Goal: Information Seeking & Learning: Learn about a topic

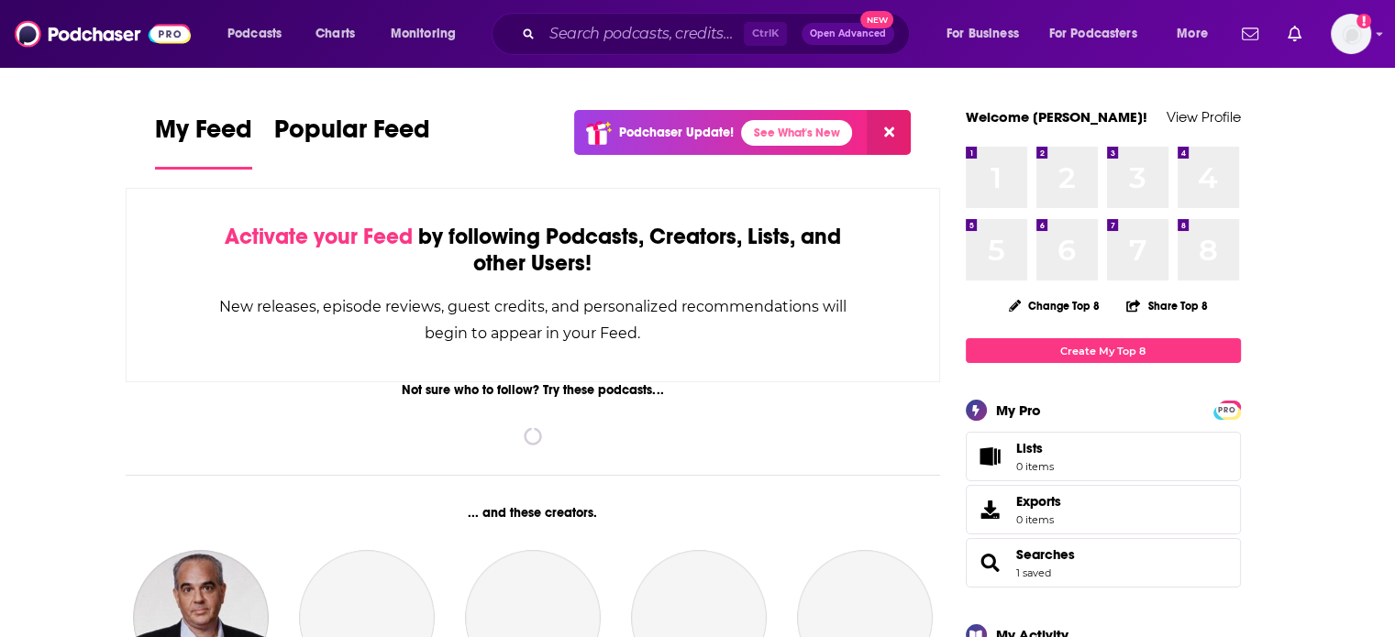
click at [632, 32] on input "Search podcasts, credits, & more..." at bounding box center [643, 33] width 202 height 29
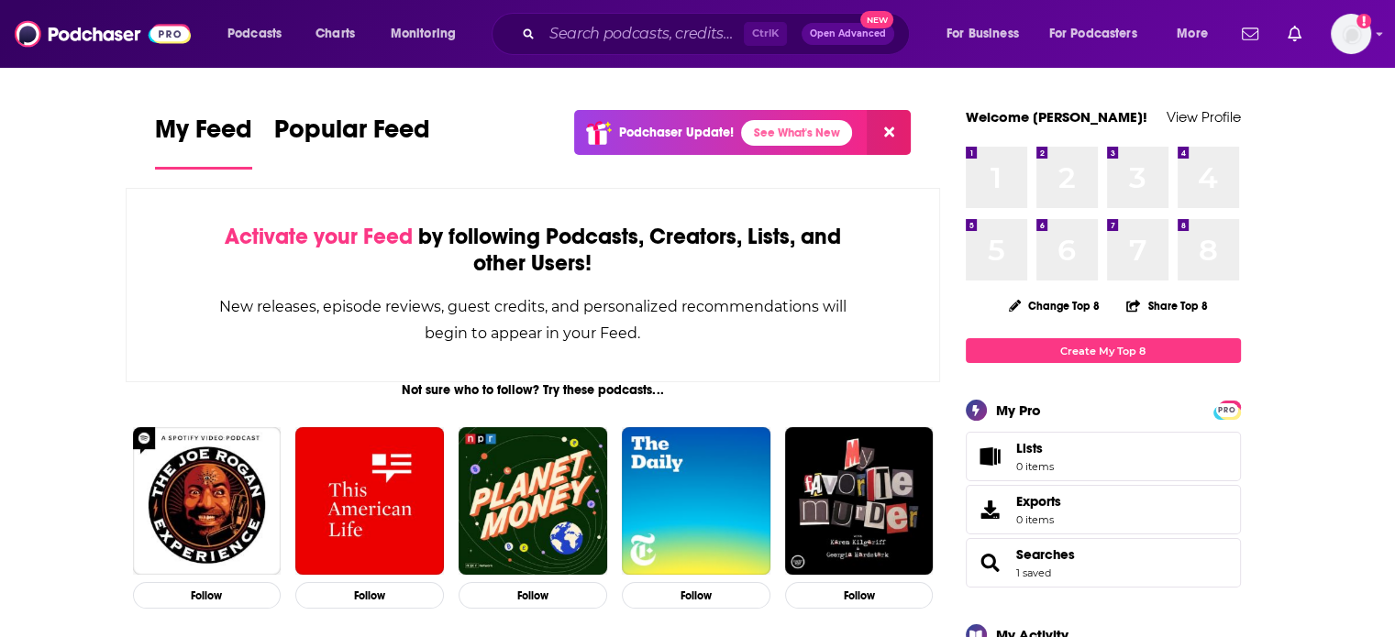
click at [629, 33] on input "Search podcasts, credits, & more..." at bounding box center [643, 33] width 202 height 29
click at [624, 38] on input "Search podcasts, credits, & more..." at bounding box center [643, 33] width 202 height 29
click at [657, 29] on input "Search podcasts, credits, & more..." at bounding box center [643, 33] width 202 height 29
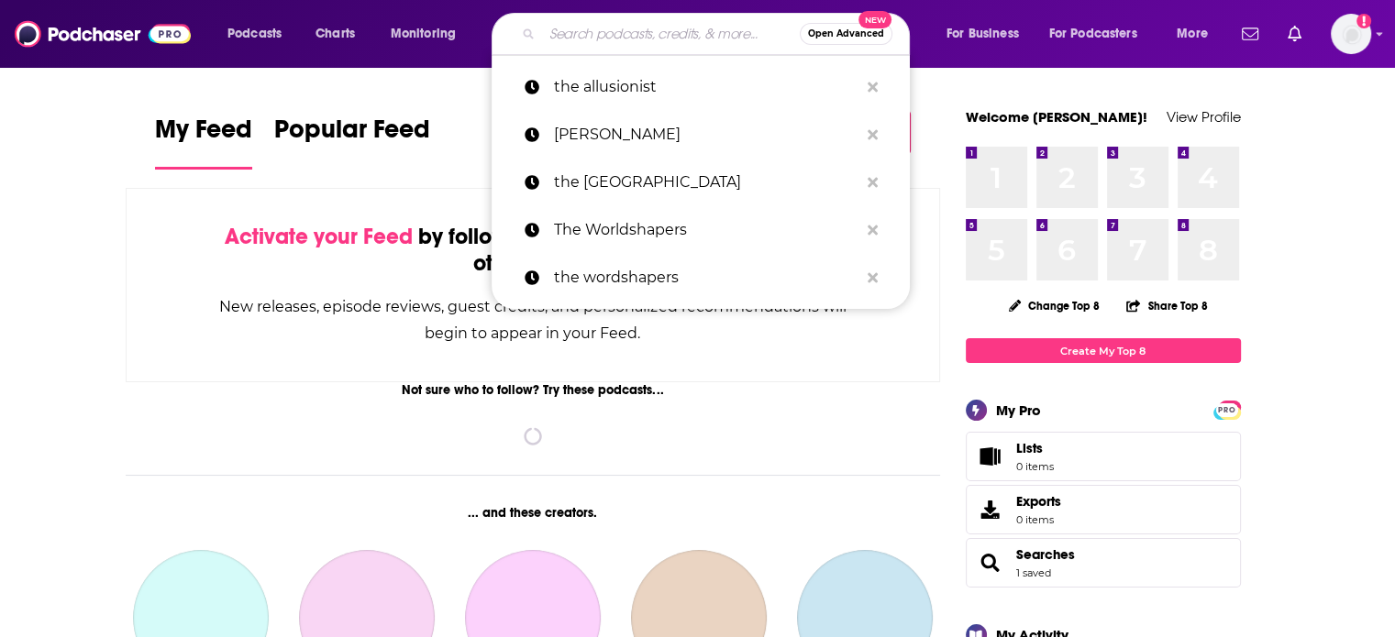
click at [614, 39] on input "Search podcasts, credits, & more..." at bounding box center [671, 33] width 258 height 29
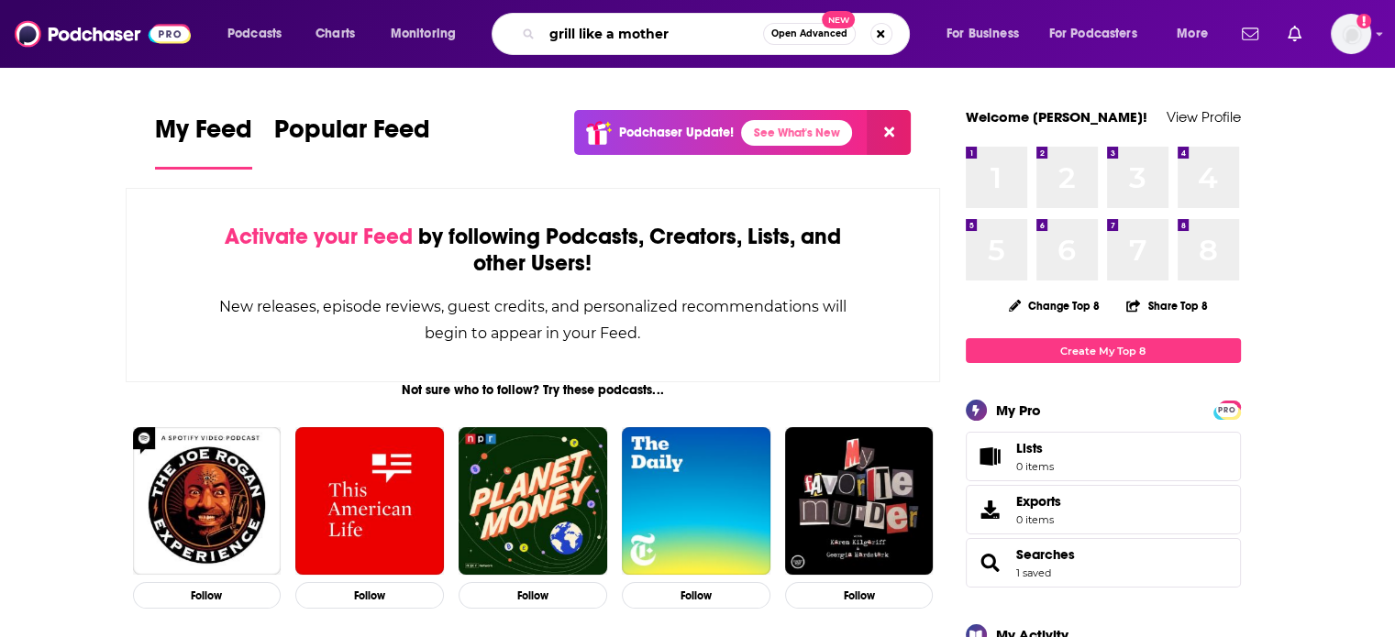
type input "grill like a mother"
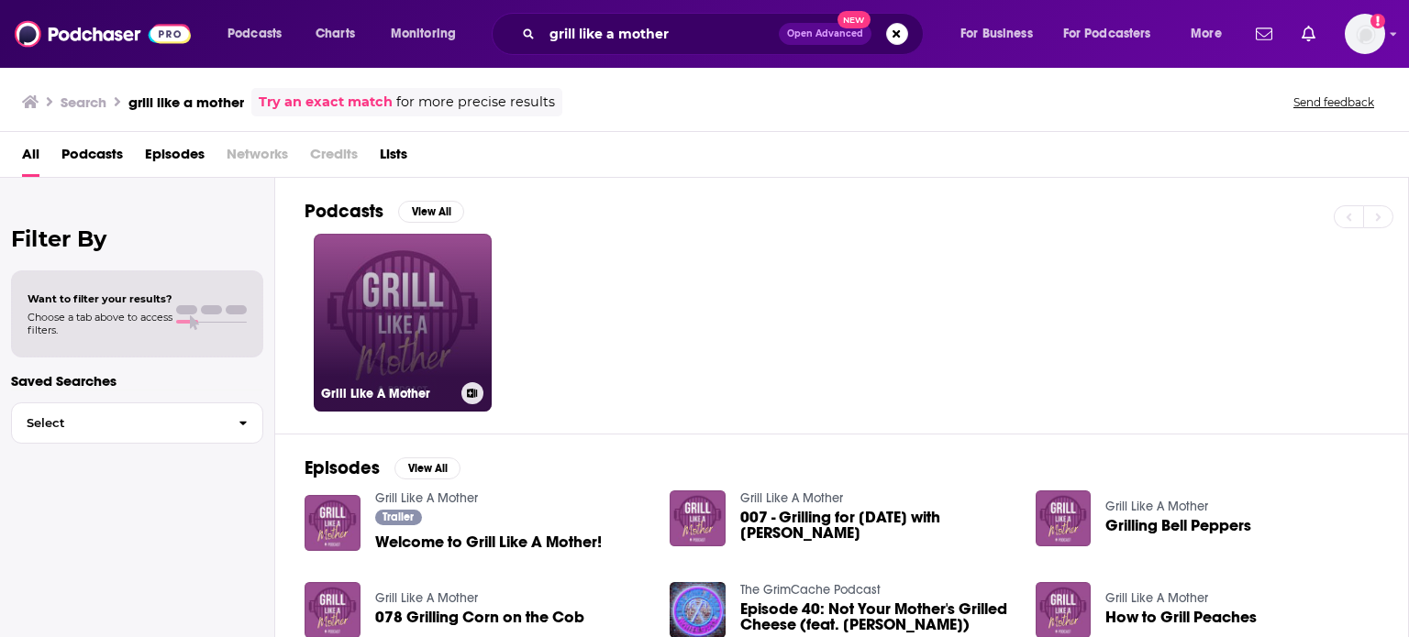
click at [389, 282] on link "Grill Like A Mother" at bounding box center [403, 323] width 178 height 178
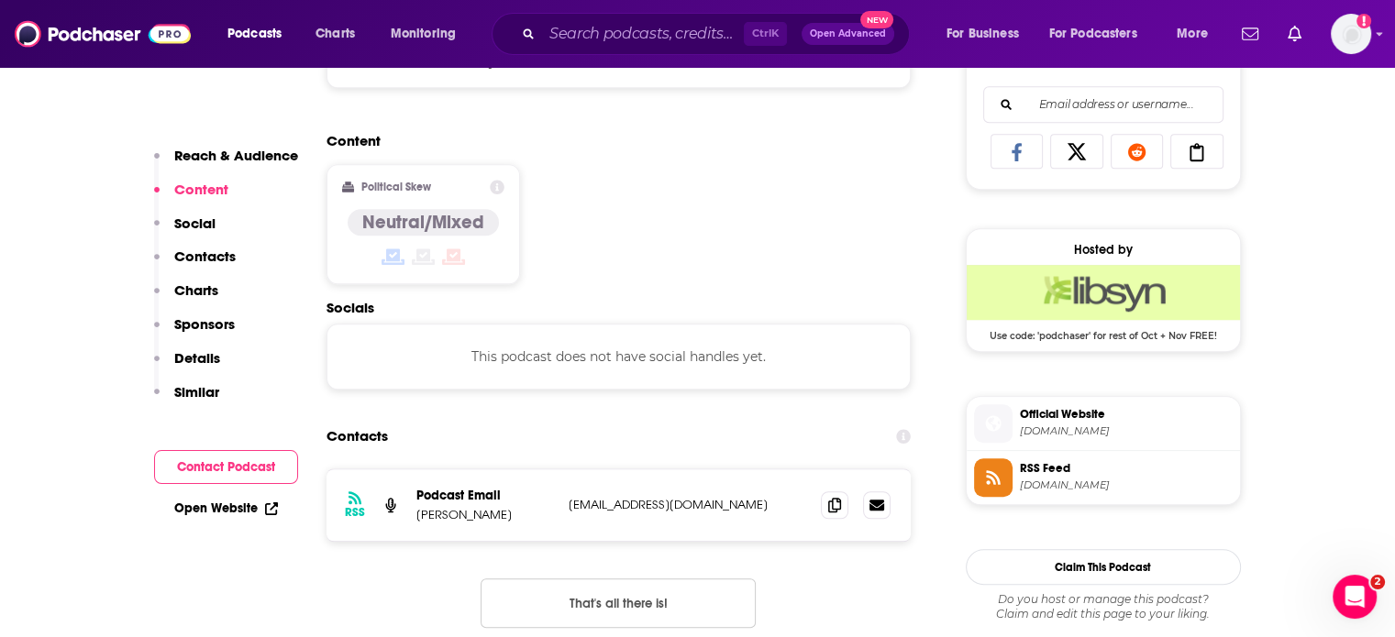
scroll to position [1203, 0]
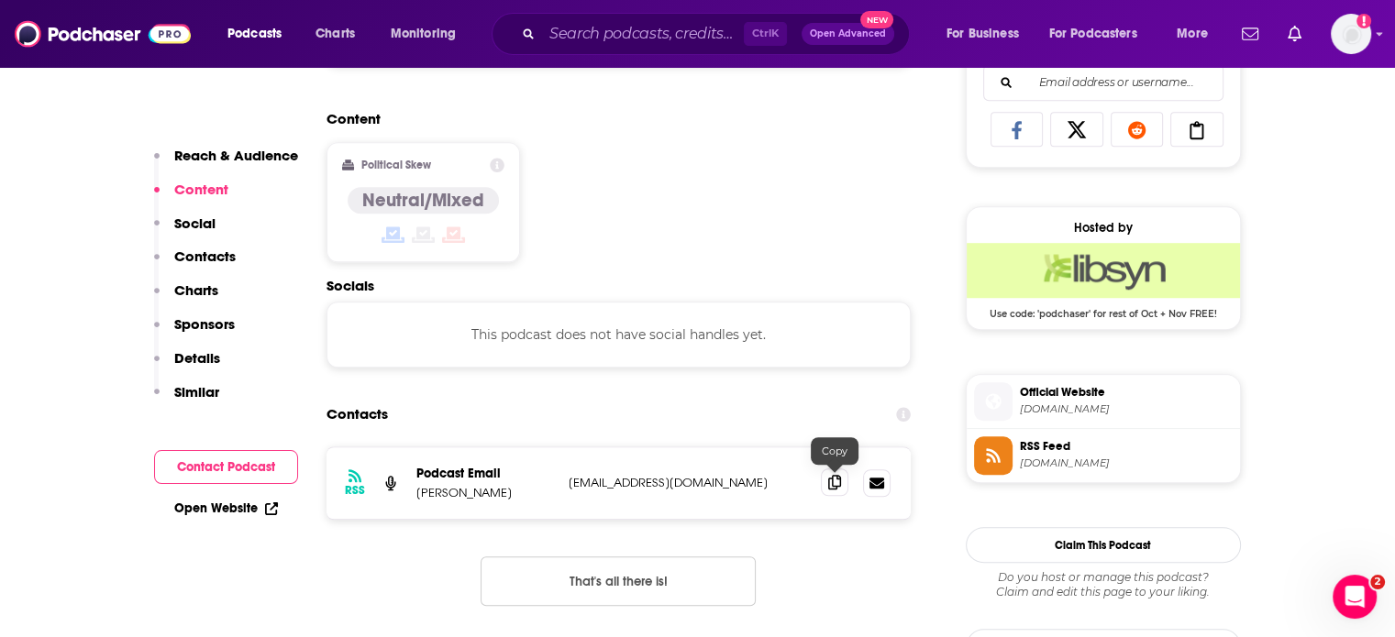
click at [839, 484] on icon at bounding box center [834, 482] width 13 height 15
